Goal: Task Accomplishment & Management: Use online tool/utility

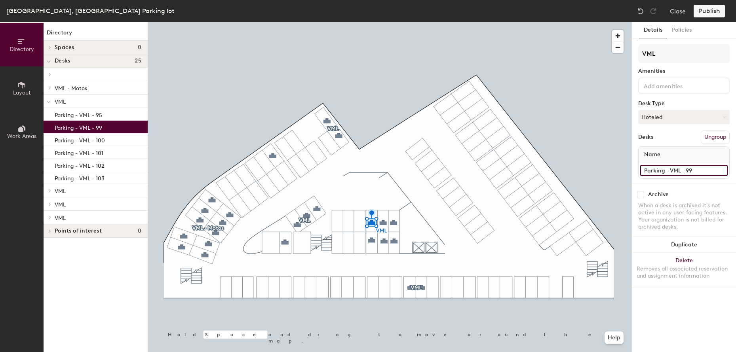
click at [700, 171] on input "Parking - VML - 99" at bounding box center [684, 170] width 88 height 11
click at [723, 170] on input "Parking - VML - 99" at bounding box center [684, 170] width 88 height 11
click at [708, 169] on input "Parking - VML - 99" at bounding box center [684, 170] width 88 height 11
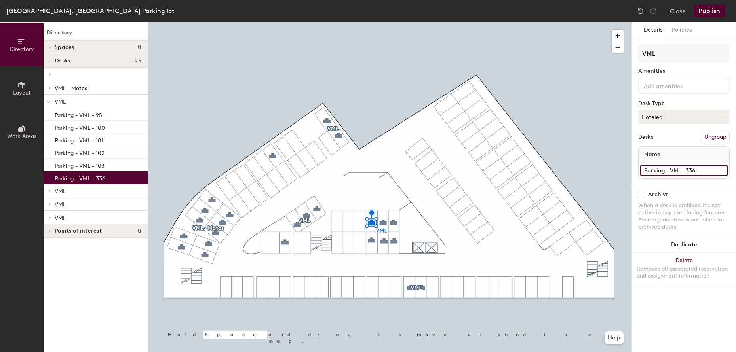
type input "Parking - VML - 336"
click at [383, 22] on div at bounding box center [389, 22] width 483 height 0
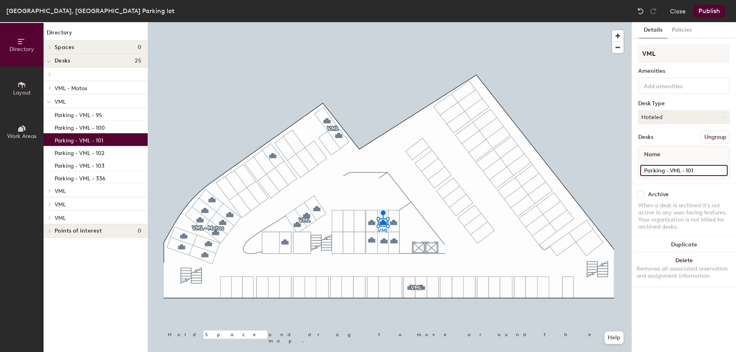
click at [721, 174] on input "Parking - VML - 101" at bounding box center [684, 170] width 88 height 11
click at [713, 171] on input "Parking - VML - 101" at bounding box center [684, 170] width 88 height 11
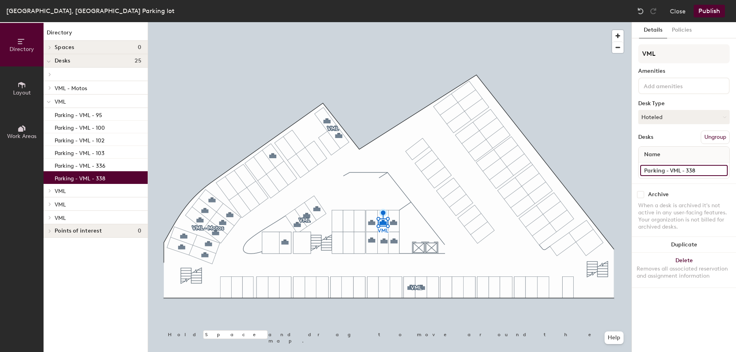
type input "Parking - VML - 338"
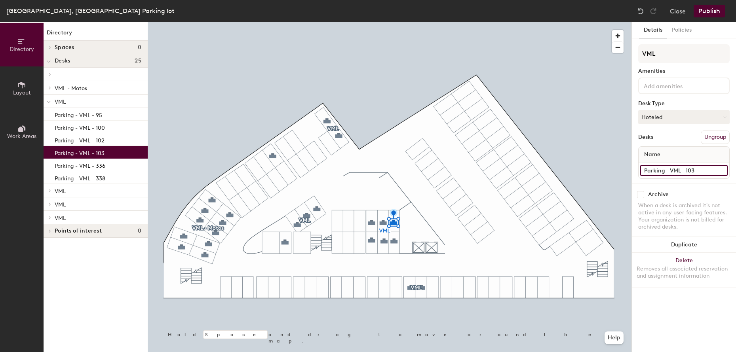
click at [721, 170] on input "Parking - VML - 103" at bounding box center [684, 170] width 88 height 11
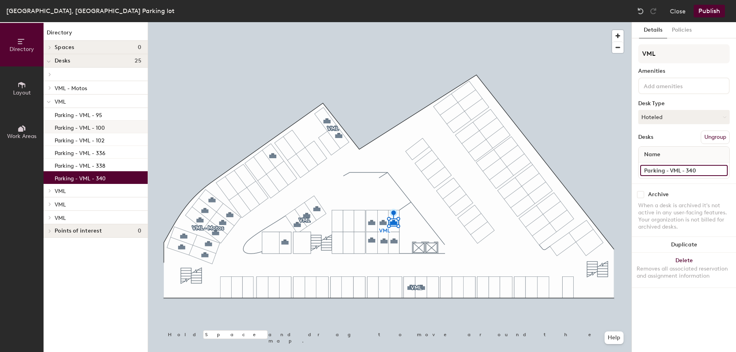
type input "Parking - VML - 340"
click at [373, 22] on div at bounding box center [389, 22] width 483 height 0
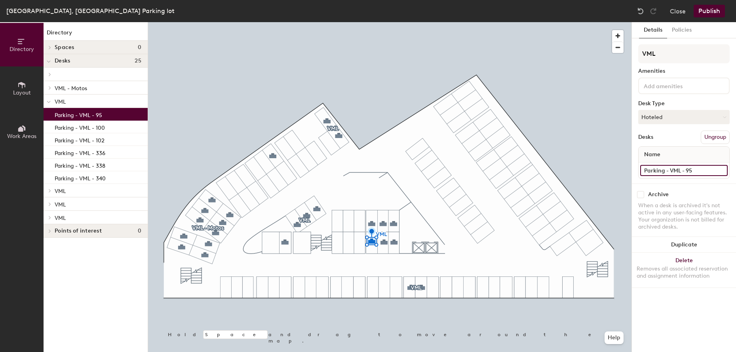
click at [723, 171] on input "Parking - VML - 95" at bounding box center [684, 170] width 88 height 11
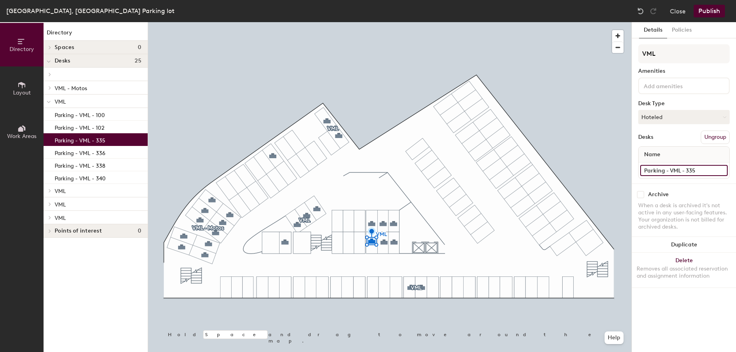
type input "Parking - VML - 335"
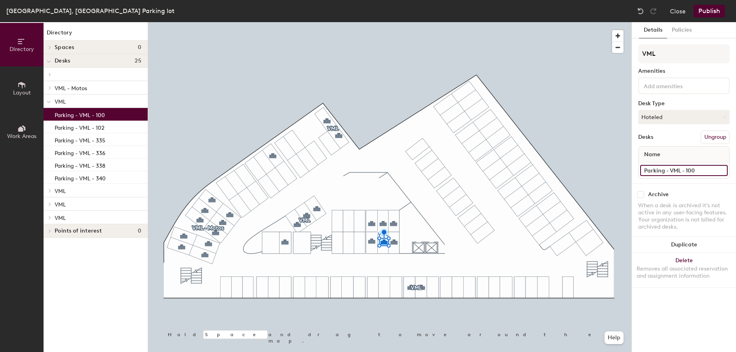
click at [721, 169] on input "Parking - VML - 100" at bounding box center [684, 170] width 88 height 11
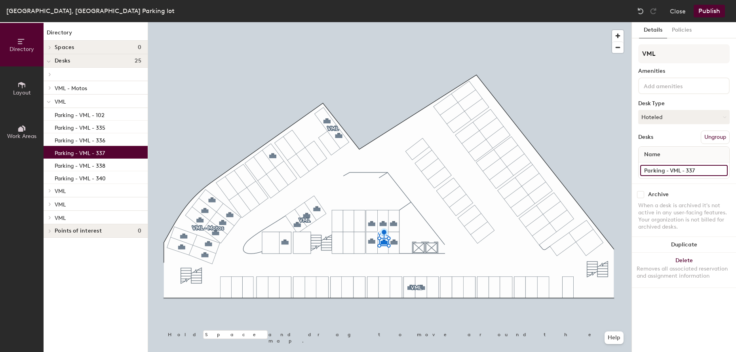
type input "Parking - VML - 337"
click at [396, 22] on div at bounding box center [389, 22] width 483 height 0
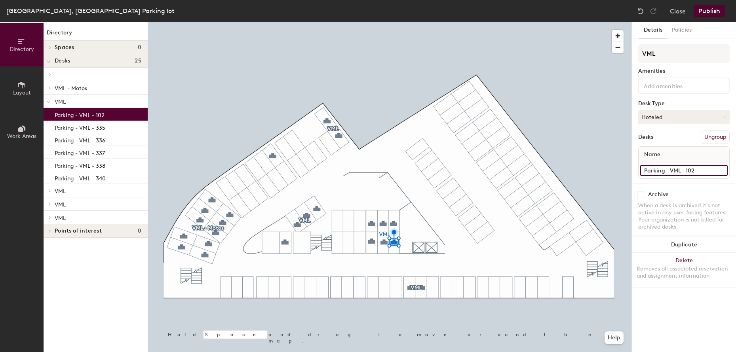
click at [721, 169] on input "Parking - VML - 102" at bounding box center [684, 170] width 88 height 11
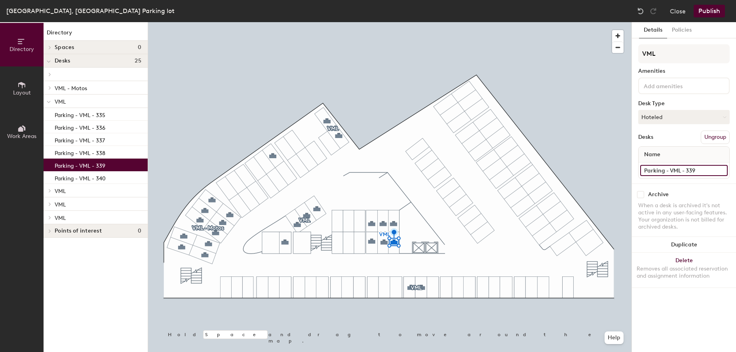
type input "Parking - VML - 339"
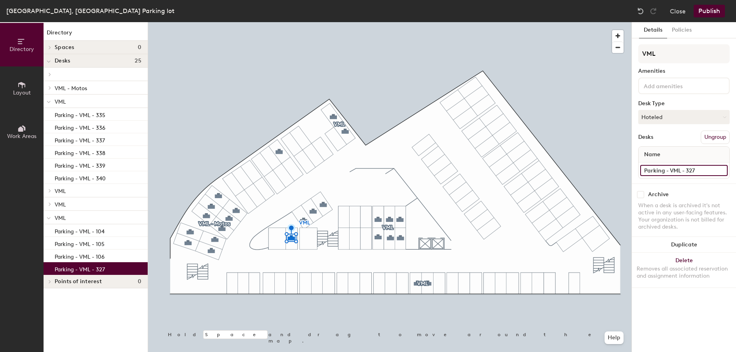
type input "Parking - VML - 327"
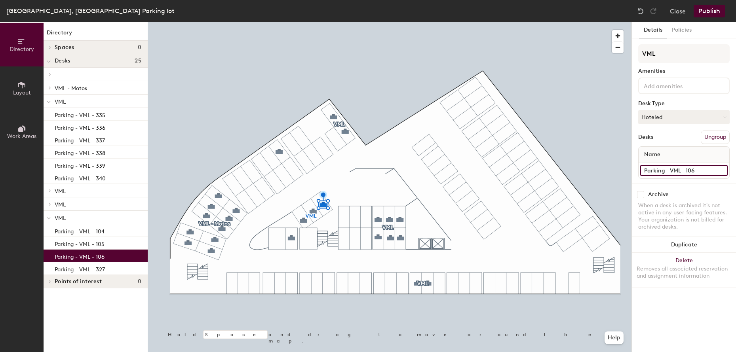
click at [703, 171] on input "Parking - VML - 106" at bounding box center [684, 170] width 88 height 11
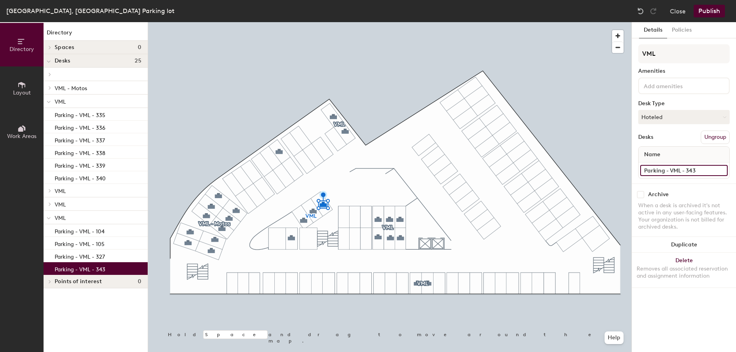
type input "Parking - VML - 343"
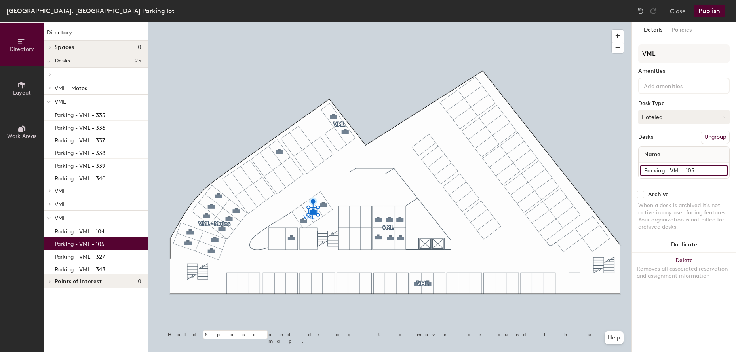
click at [719, 169] on input "Parking - VML - 105" at bounding box center [684, 170] width 88 height 11
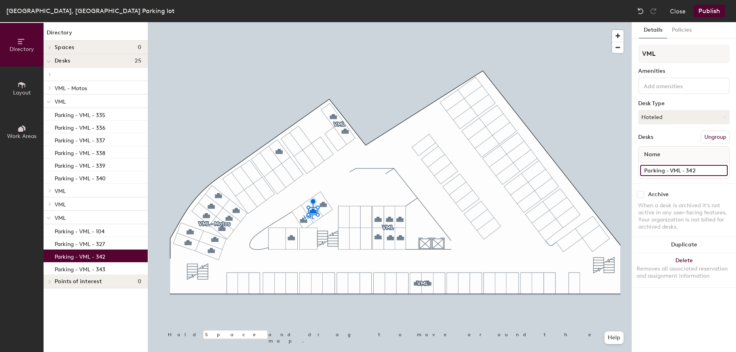
type input "Parking - VML - 342"
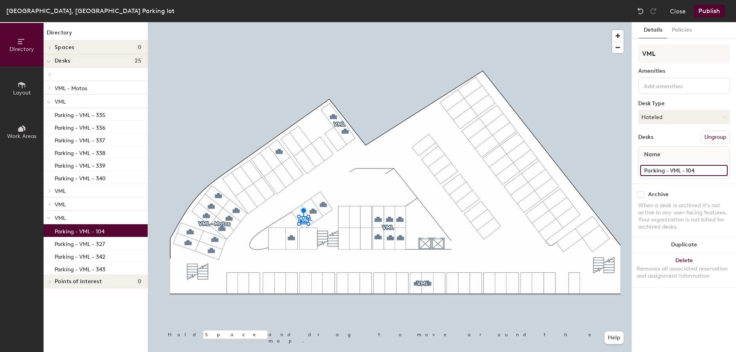
click at [700, 170] on input "Parking - VML - 104" at bounding box center [684, 170] width 88 height 11
type input "Parking - VML - 341"
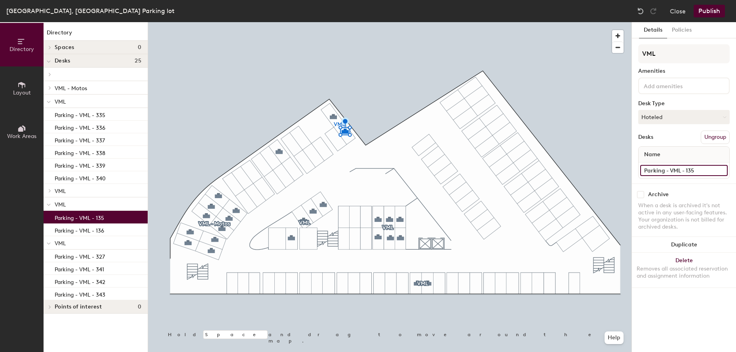
click at [722, 171] on input "Parking - VML - 135" at bounding box center [684, 170] width 88 height 11
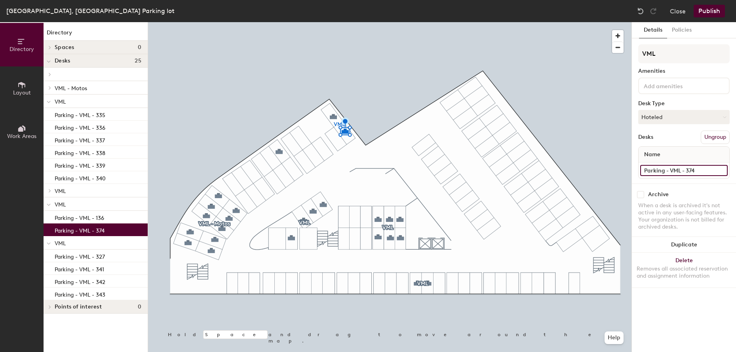
type input "Parking - VML - 374"
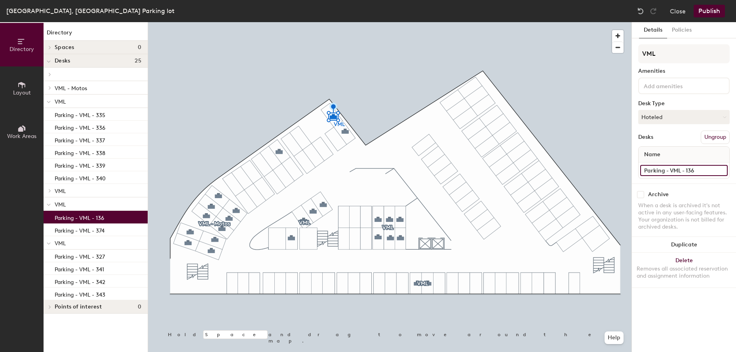
click at [723, 171] on input "Parking - VML - 136" at bounding box center [684, 170] width 88 height 11
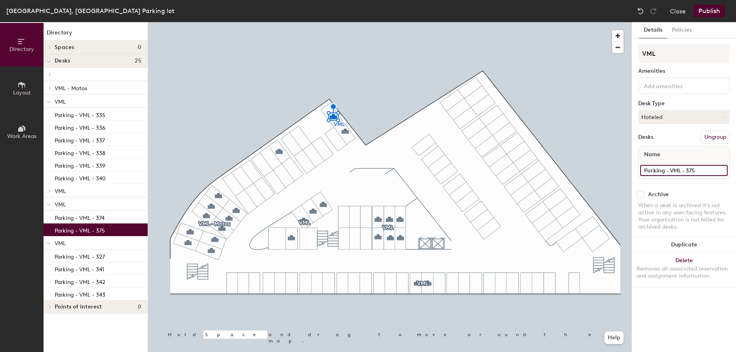
type input "Parking - VML - 375"
click at [381, 22] on div at bounding box center [389, 22] width 483 height 0
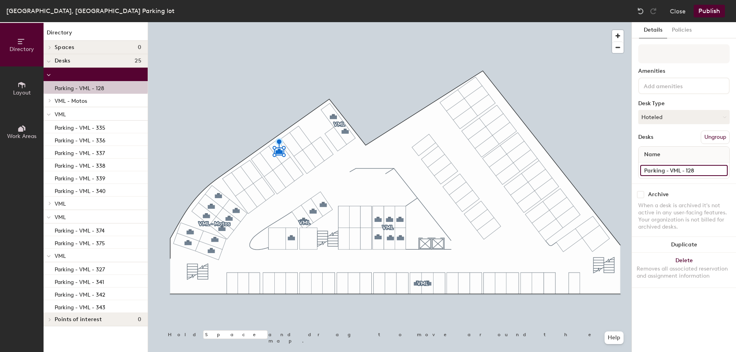
click at [719, 171] on input "Parking - VML - 128" at bounding box center [684, 170] width 88 height 11
type input "Parking - VML - 367"
click at [332, 22] on div at bounding box center [389, 22] width 483 height 0
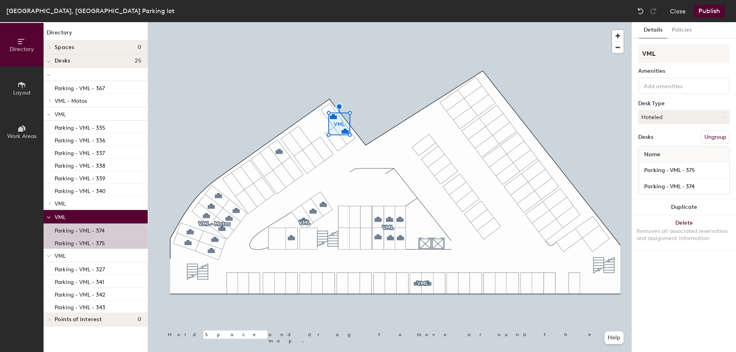
click at [280, 22] on div at bounding box center [389, 22] width 483 height 0
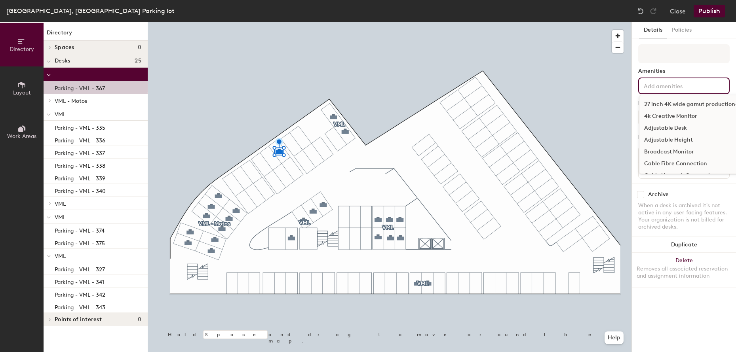
click at [664, 89] on input at bounding box center [677, 86] width 71 height 10
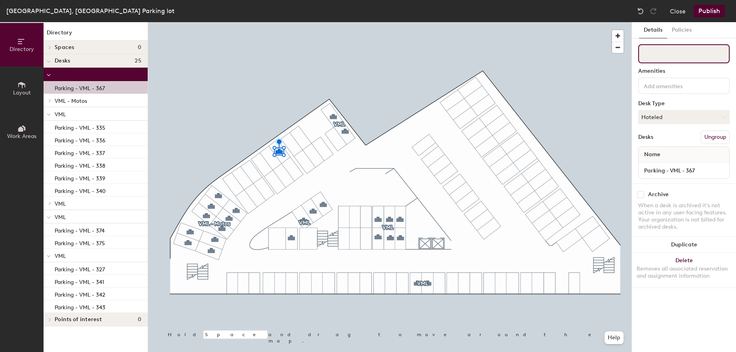
click at [658, 59] on input at bounding box center [683, 53] width 91 height 19
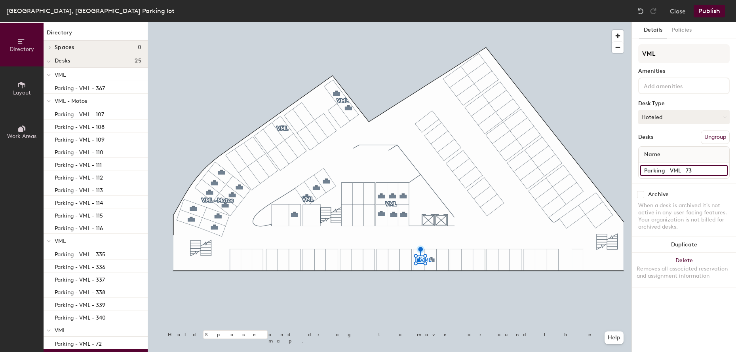
click at [720, 170] on input "Parking - VML - 73" at bounding box center [684, 170] width 88 height 11
type input "Parking - VML - 310"
click at [720, 169] on input "Parking - VML - 72" at bounding box center [684, 170] width 88 height 11
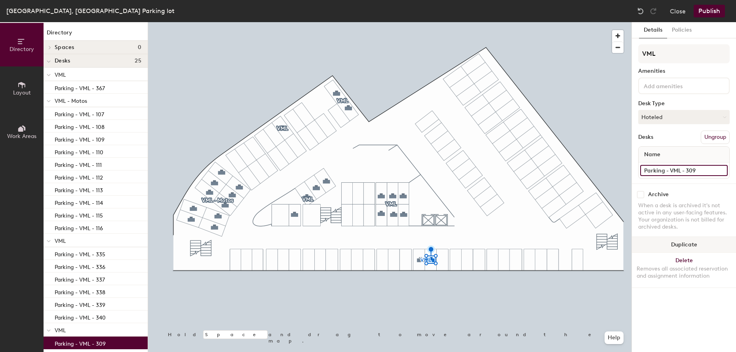
type input "Parking - VML - 309"
click at [531, 22] on div at bounding box center [389, 22] width 483 height 0
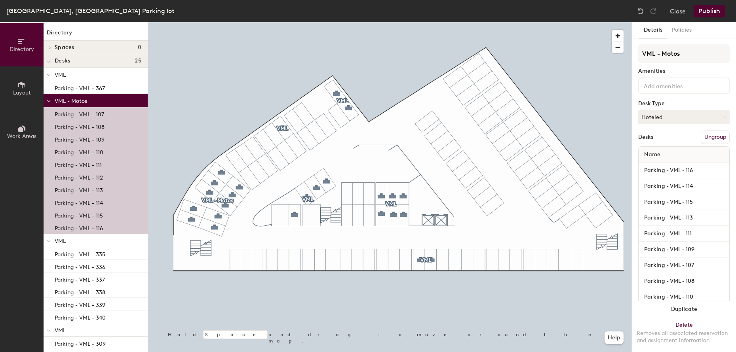
click at [217, 22] on div at bounding box center [389, 22] width 483 height 0
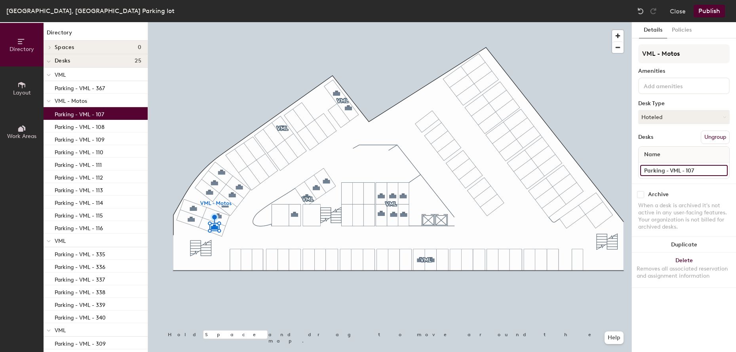
click at [717, 172] on input "Parking - VML - 107" at bounding box center [684, 170] width 88 height 11
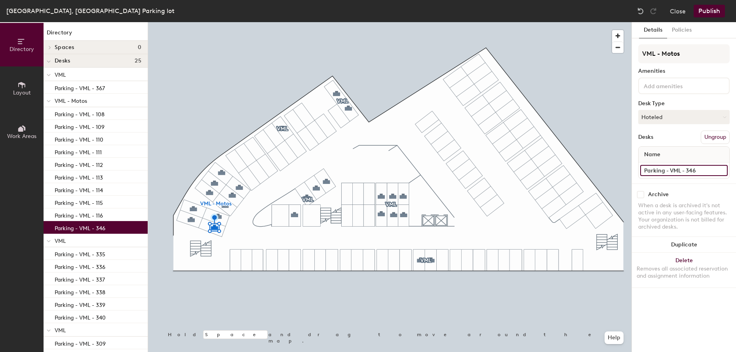
type input "Parking - VML - 346"
click at [192, 22] on div at bounding box center [389, 22] width 483 height 0
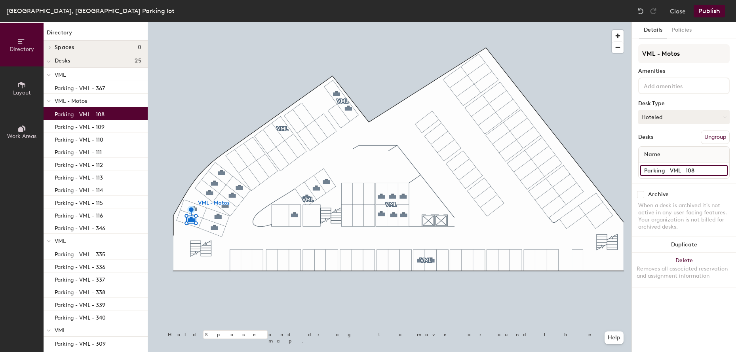
click at [700, 174] on input "Parking - VML - 108" at bounding box center [684, 170] width 88 height 11
paste input "346"
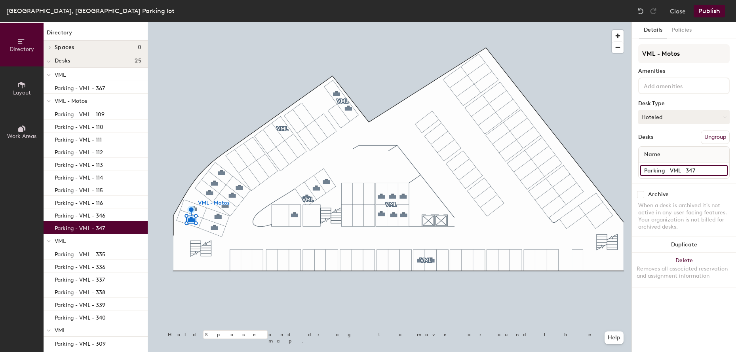
type input "Parking - VML - 347"
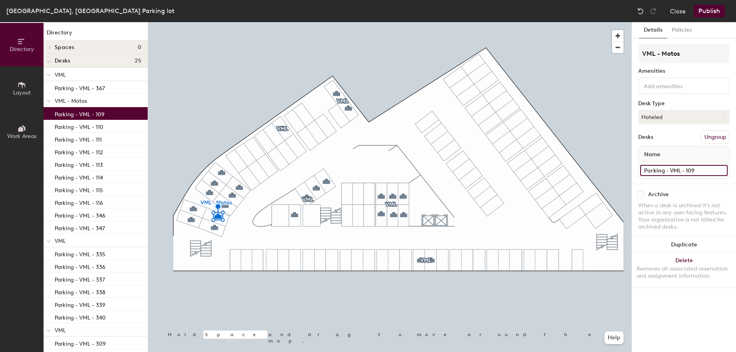
click at [710, 171] on input "Parking - VML - 109" at bounding box center [684, 170] width 88 height 11
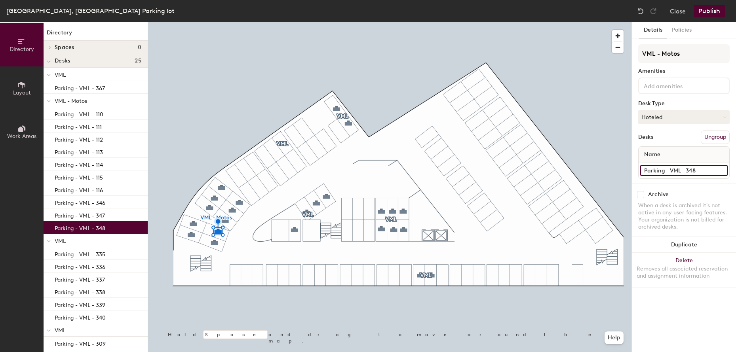
type input "Parking - VML - 348"
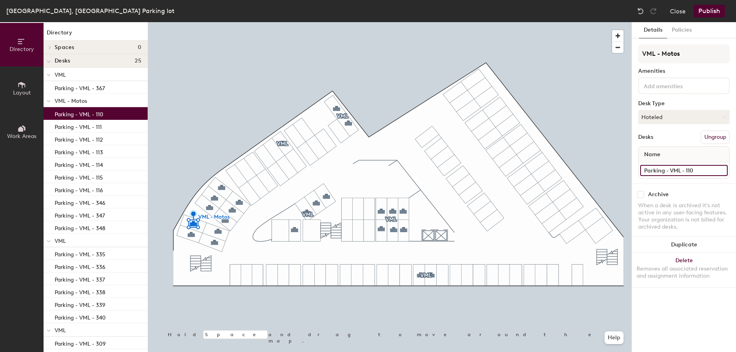
click at [712, 169] on input "Parking - VML - 110" at bounding box center [684, 170] width 88 height 11
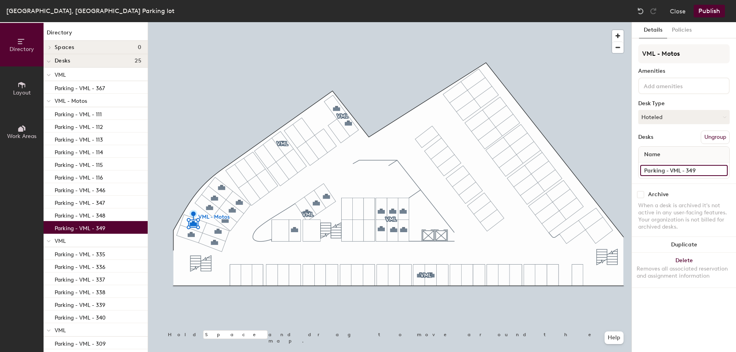
type input "Parking - VML - 349"
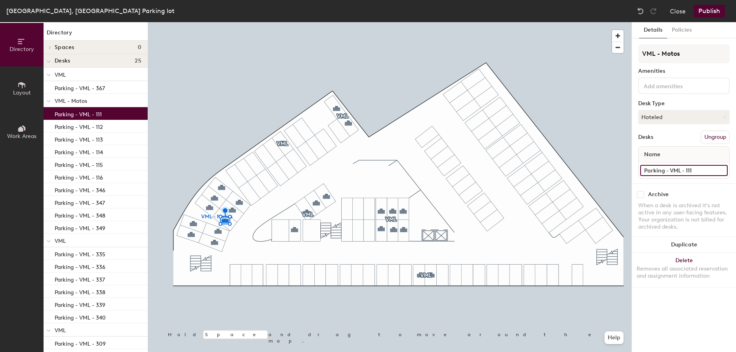
click at [721, 171] on input "Parking - VML - 111" at bounding box center [684, 170] width 88 height 11
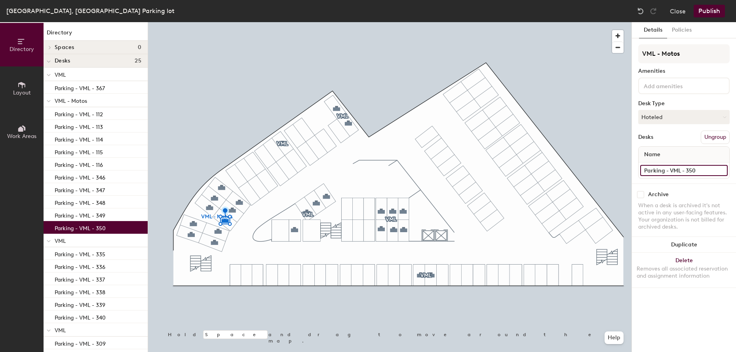
type input "Parking - VML - 350"
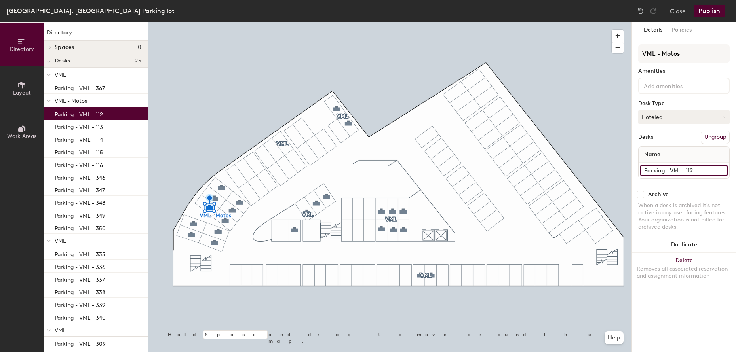
click at [716, 173] on input "Parking - VML - 112" at bounding box center [684, 170] width 88 height 11
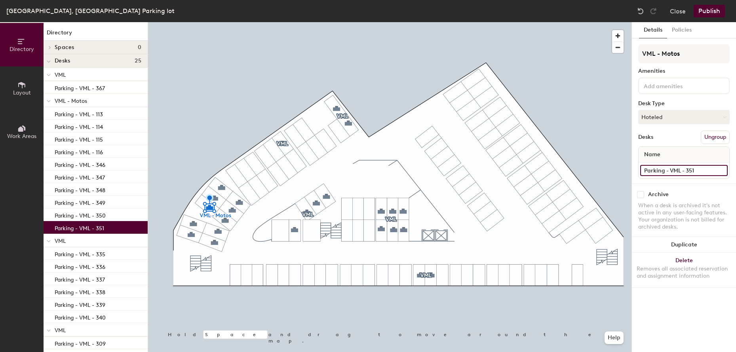
type input "Parking - VML - 351"
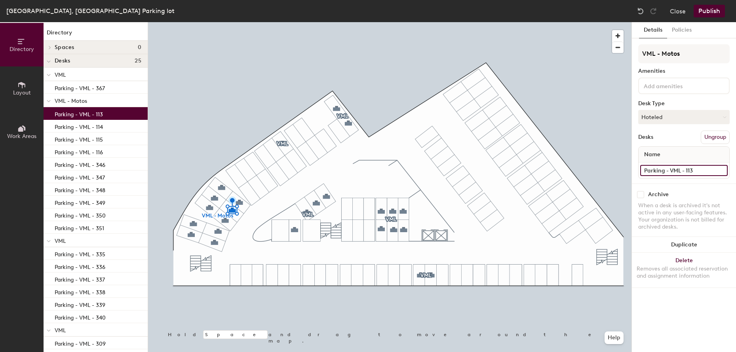
click at [702, 169] on input "Parking - VML - 113" at bounding box center [684, 170] width 88 height 11
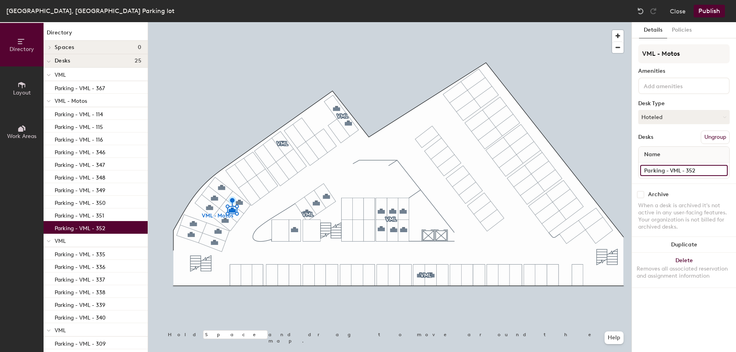
type input "Parking - VML - 352"
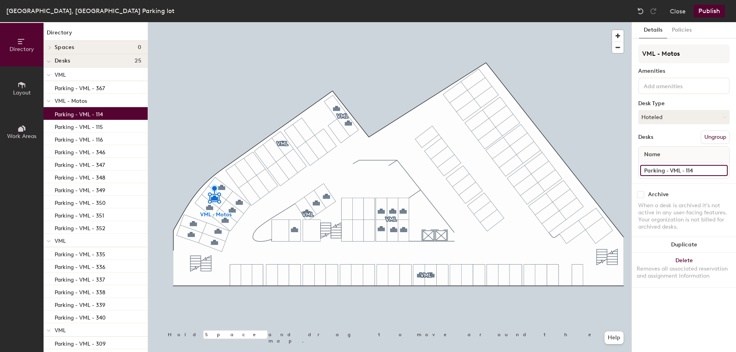
click at [708, 173] on input "Parking - VML - 114" at bounding box center [684, 170] width 88 height 11
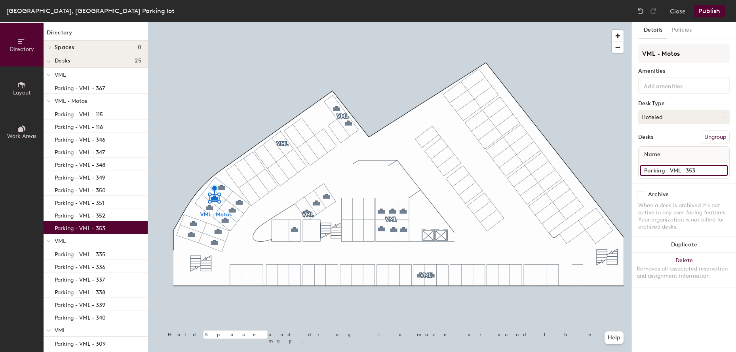
type input "Parking - VML - 353"
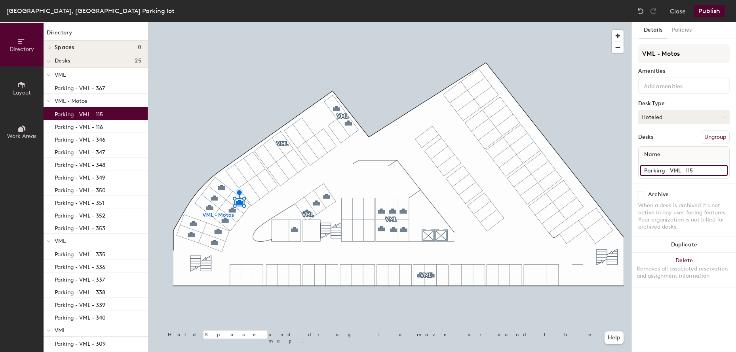
click at [697, 170] on input "Parking - VML - 115" at bounding box center [684, 170] width 88 height 11
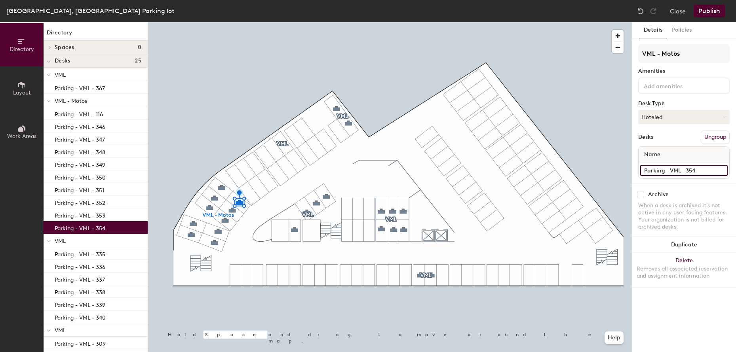
type input "Parking - VML - 354"
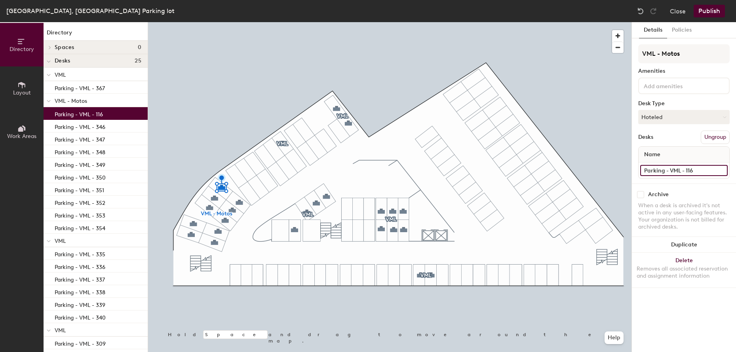
click at [697, 173] on input "Parking - VML - 116" at bounding box center [684, 170] width 88 height 11
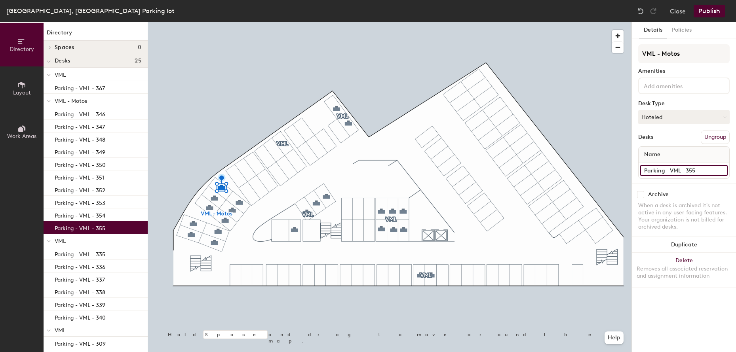
type input "Parking - VML - 355"
click at [713, 10] on button "Publish" at bounding box center [709, 11] width 31 height 13
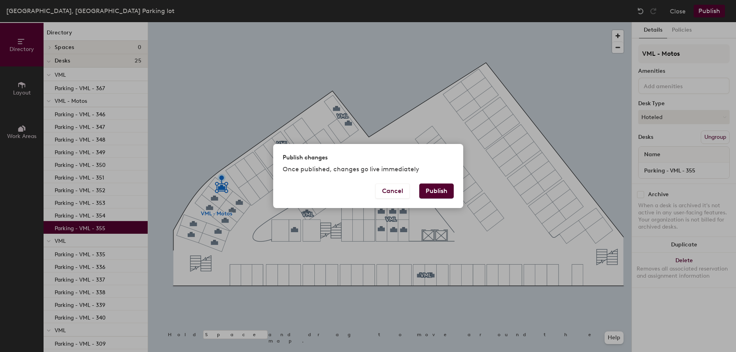
click at [437, 191] on button "Publish" at bounding box center [436, 191] width 34 height 15
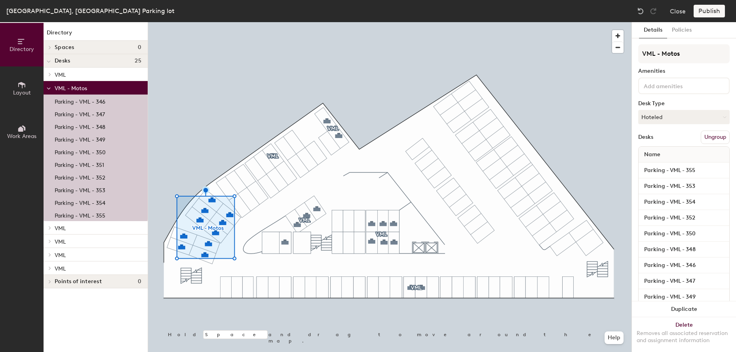
click at [48, 229] on icon at bounding box center [49, 228] width 3 height 4
